Goal: Transaction & Acquisition: Purchase product/service

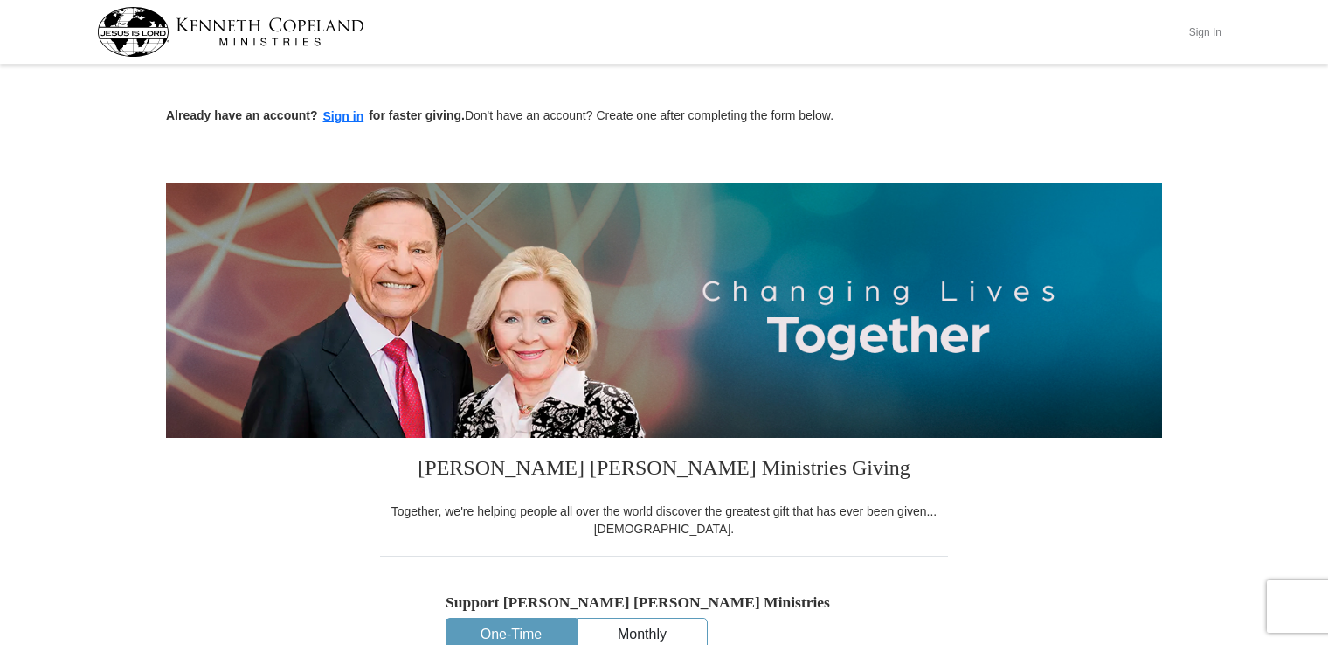
click at [1208, 37] on button "Sign In" at bounding box center [1205, 31] width 52 height 27
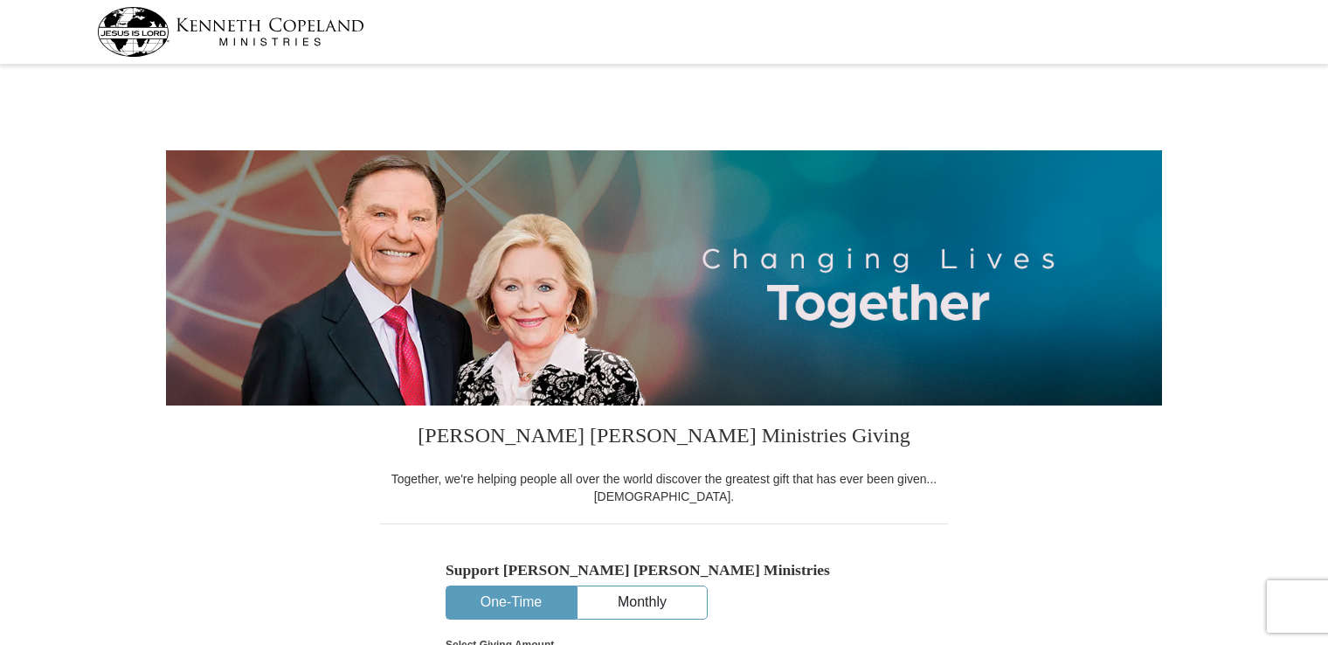
select select "[GEOGRAPHIC_DATA]"
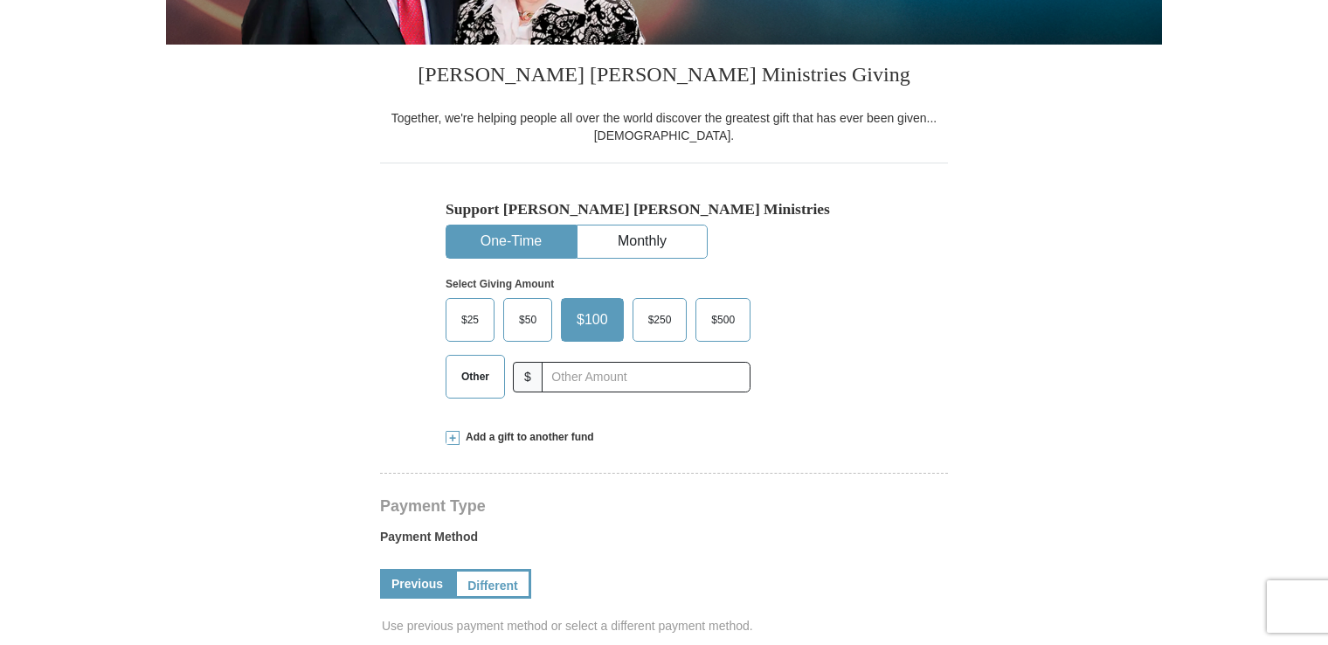
scroll to position [365, 0]
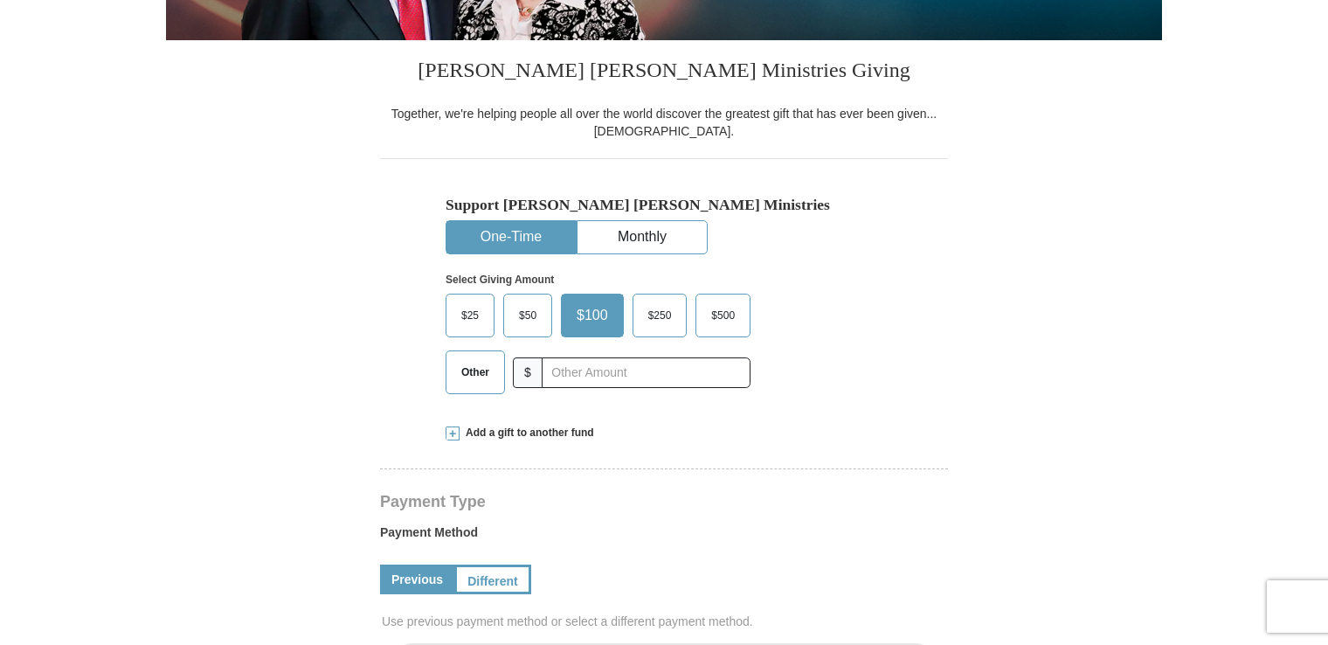
click at [668, 318] on span "$250" at bounding box center [660, 315] width 41 height 26
click at [0, 0] on input "$250" at bounding box center [0, 0] width 0 height 0
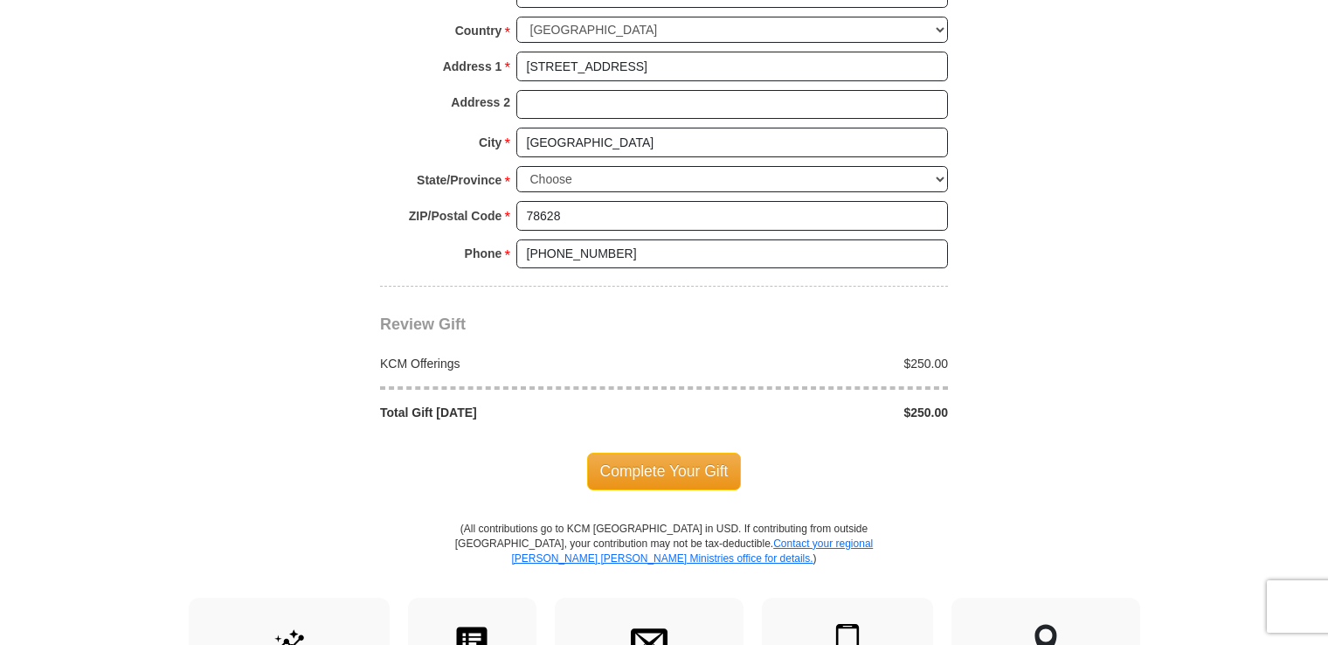
scroll to position [1356, 0]
click at [706, 475] on span "Complete Your Gift" at bounding box center [664, 470] width 155 height 37
